Goal: Subscribe to service/newsletter

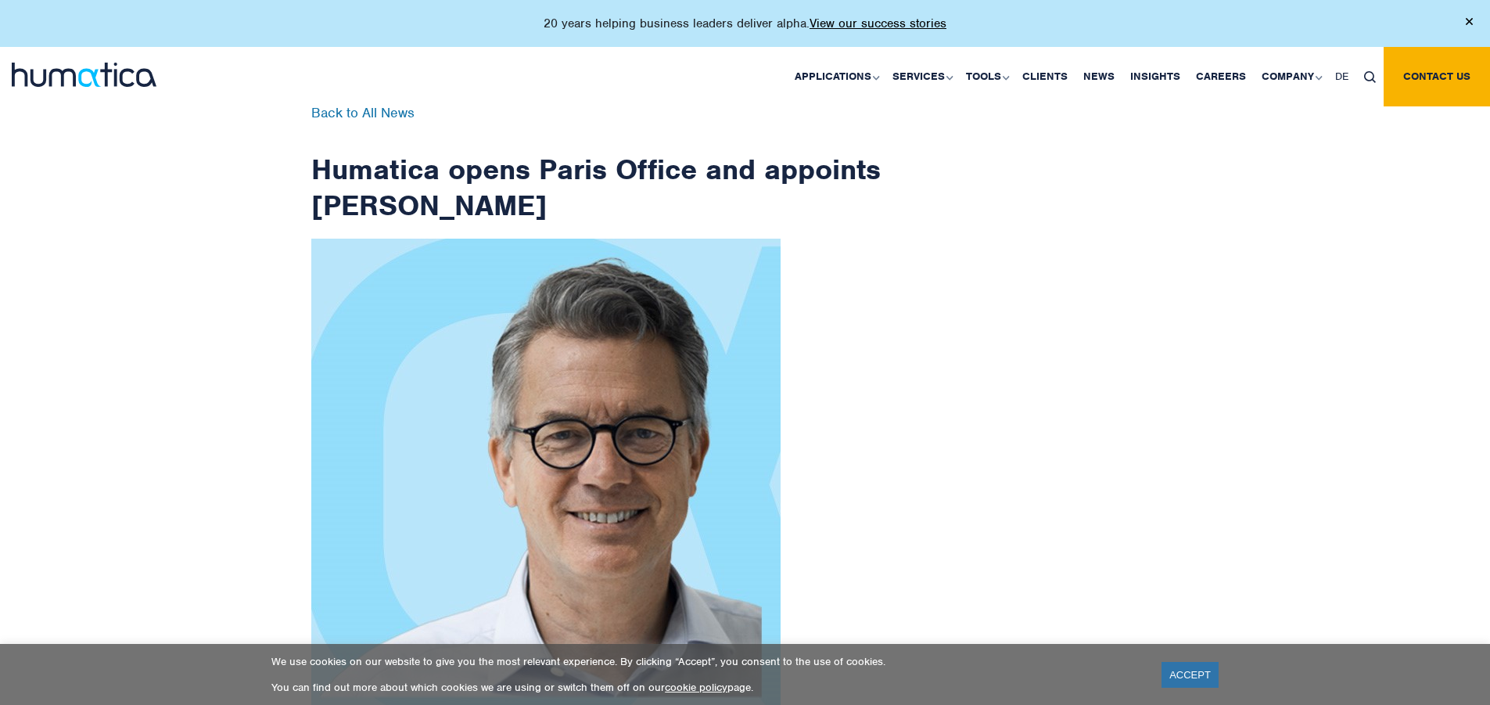
scroll to position [2496, 0]
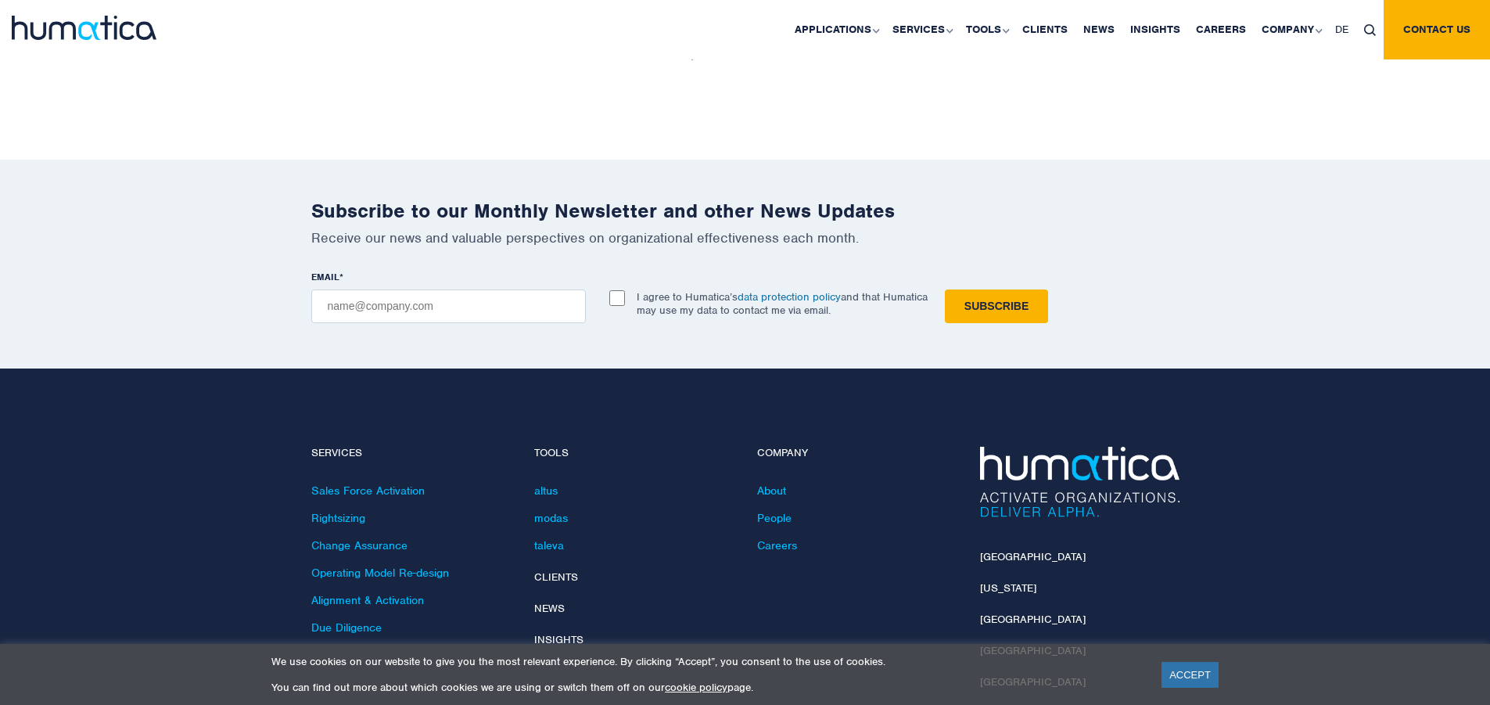
checkbox input "true"
type input "[EMAIL_ADDRESS][DOMAIN_NAME]"
click at [945, 289] on input "Subscribe" at bounding box center [996, 306] width 103 height 34
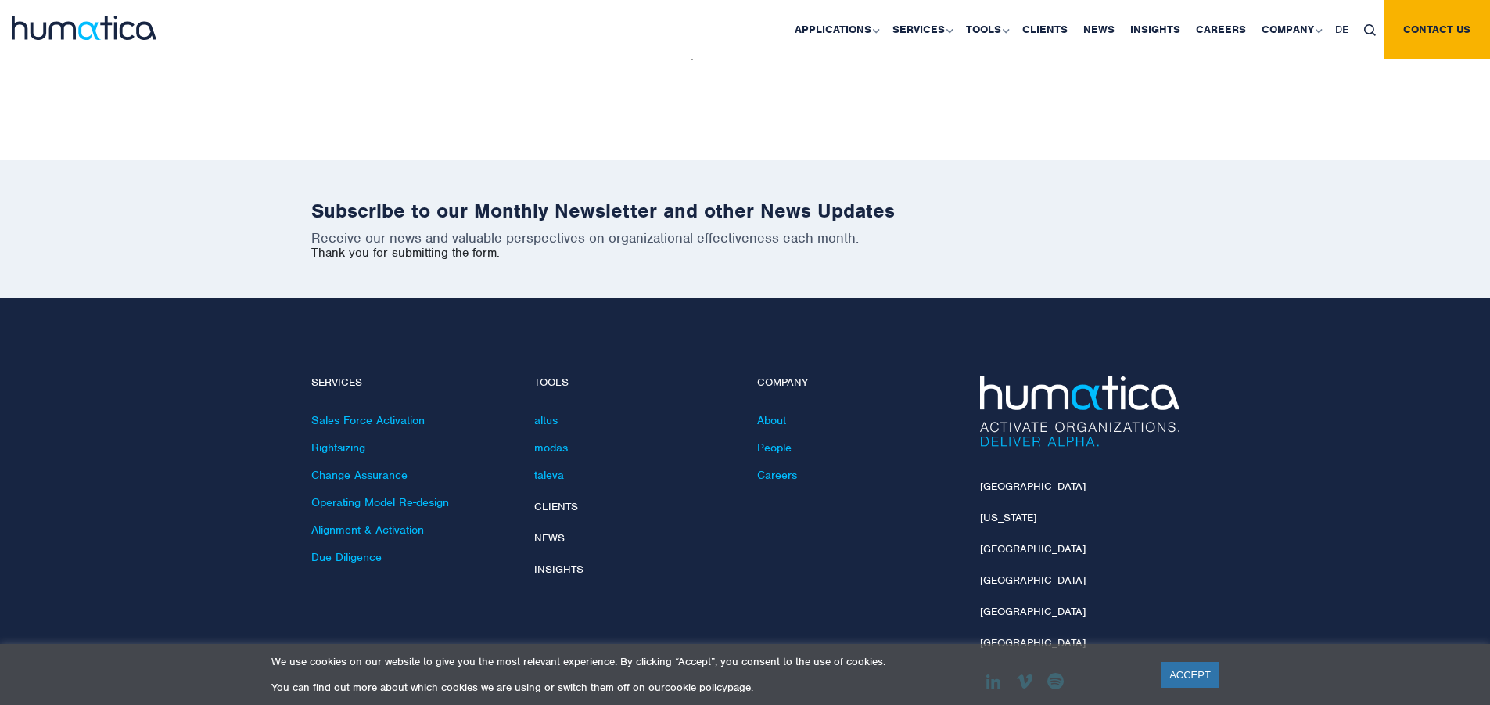
scroll to position [2425, 0]
